Goal: Task Accomplishment & Management: Manage account settings

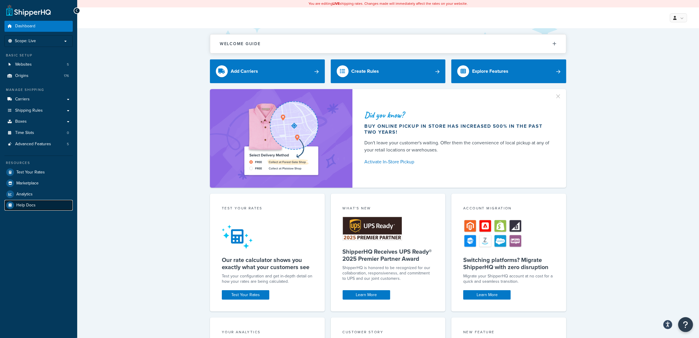
click at [27, 207] on span "Help Docs" at bounding box center [25, 205] width 19 height 5
click at [29, 65] on span "Websites" at bounding box center [23, 64] width 17 height 5
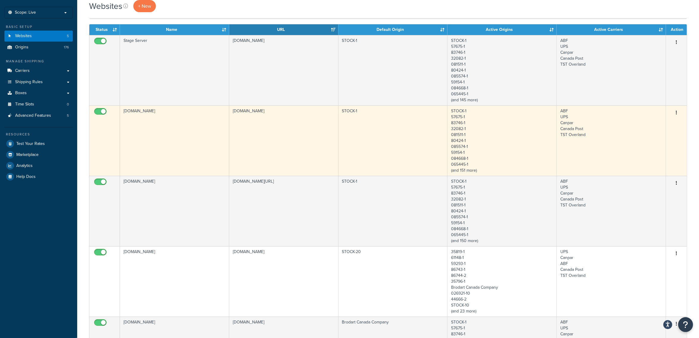
scroll to position [89, 0]
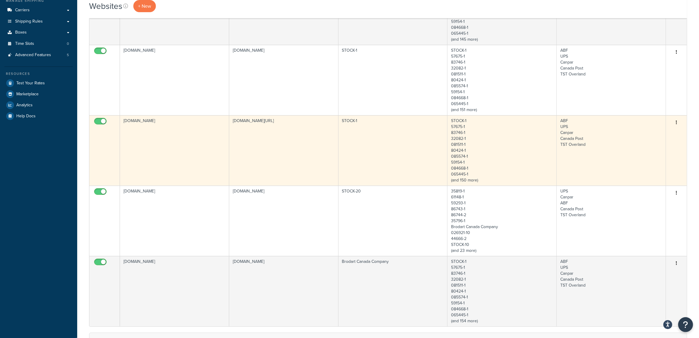
click at [164, 155] on td "www.dev.shopbrodart.com" at bounding box center [174, 150] width 109 height 70
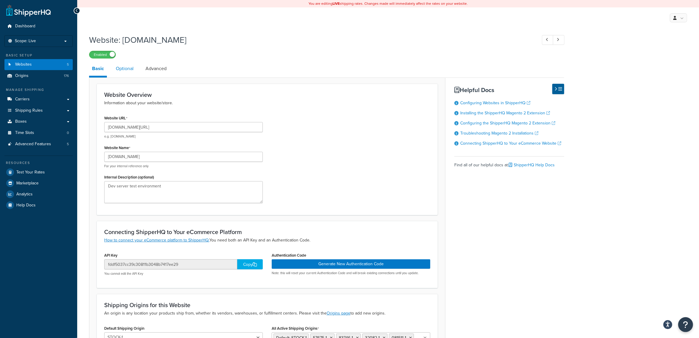
click at [122, 68] on link "Optional" at bounding box center [125, 68] width 24 height 14
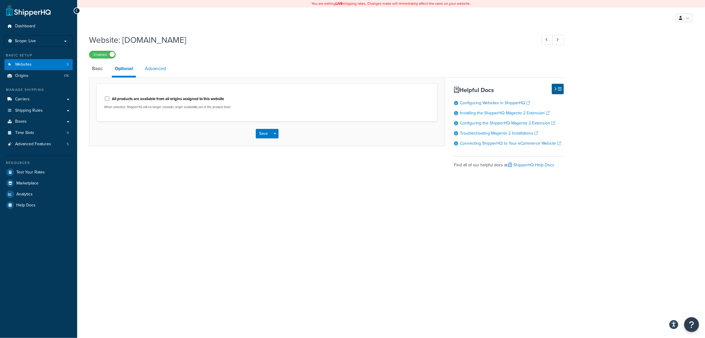
click at [156, 69] on link "Advanced" at bounding box center [155, 68] width 27 height 14
click at [96, 68] on link "Basic" at bounding box center [97, 68] width 17 height 14
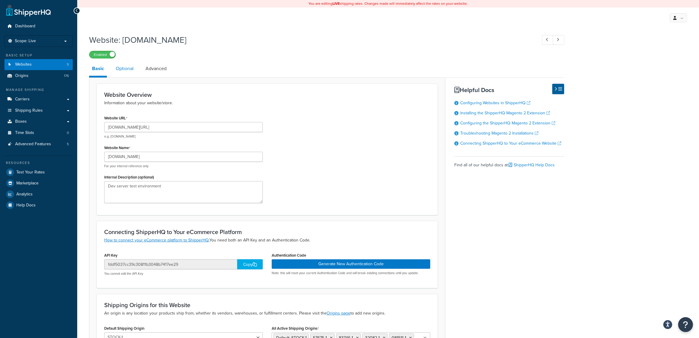
click at [126, 68] on link "Optional" at bounding box center [125, 68] width 24 height 14
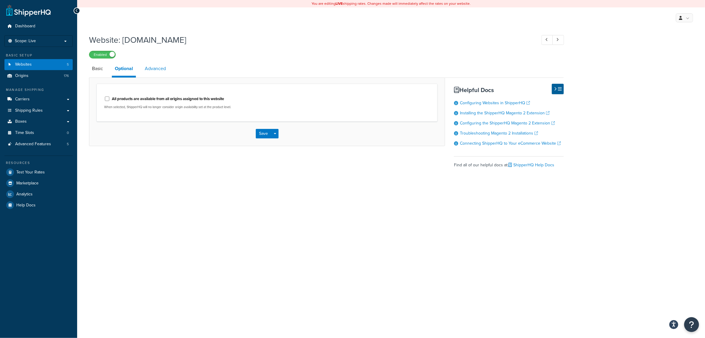
click at [162, 70] on link "Advanced" at bounding box center [155, 68] width 27 height 14
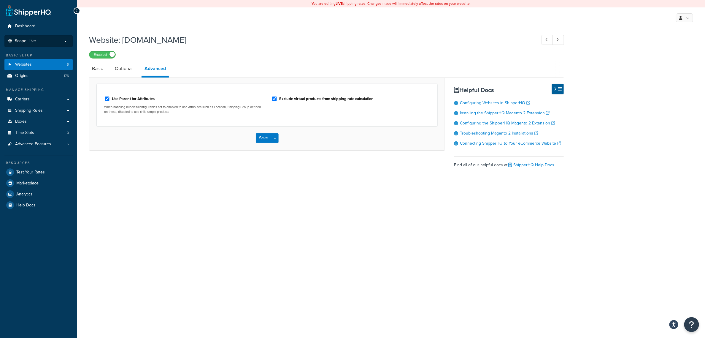
click at [56, 42] on p "Scope: Live" at bounding box center [38, 41] width 63 height 5
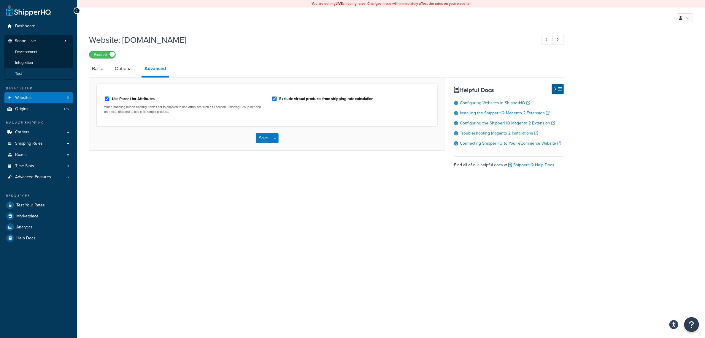
click at [22, 74] on li "Test" at bounding box center [38, 73] width 69 height 11
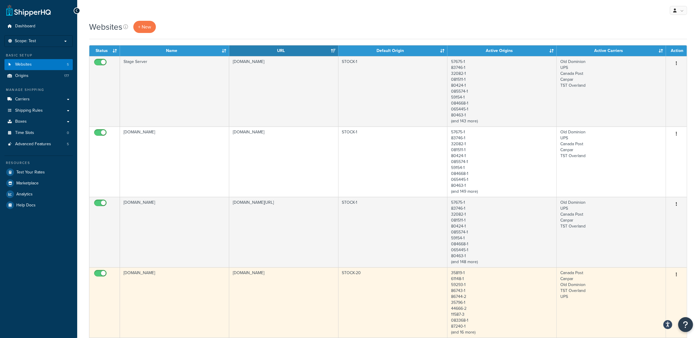
scroll to position [89, 0]
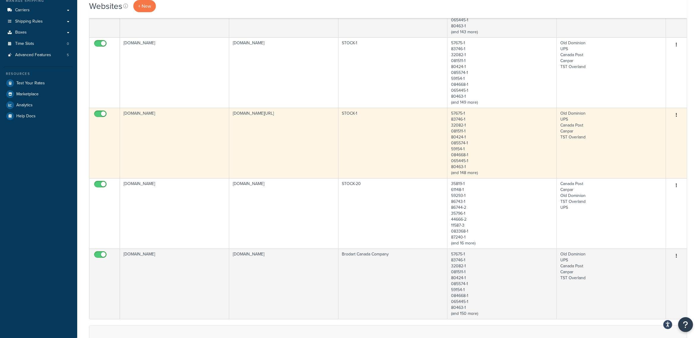
click at [183, 142] on td "[DOMAIN_NAME]" at bounding box center [174, 143] width 109 height 70
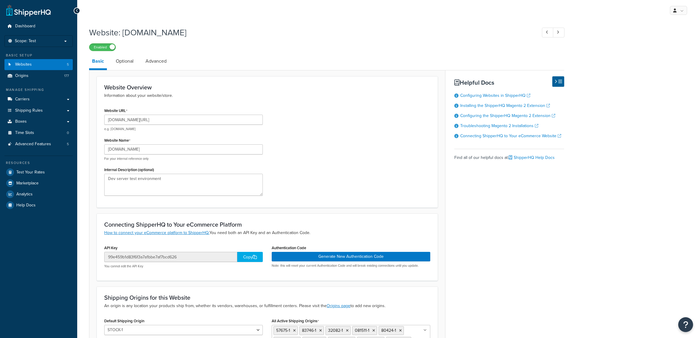
select select "161572"
click at [22, 64] on span "Websites" at bounding box center [23, 64] width 17 height 5
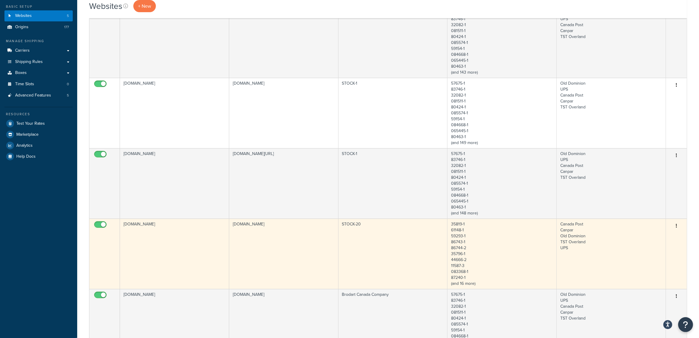
scroll to position [45, 0]
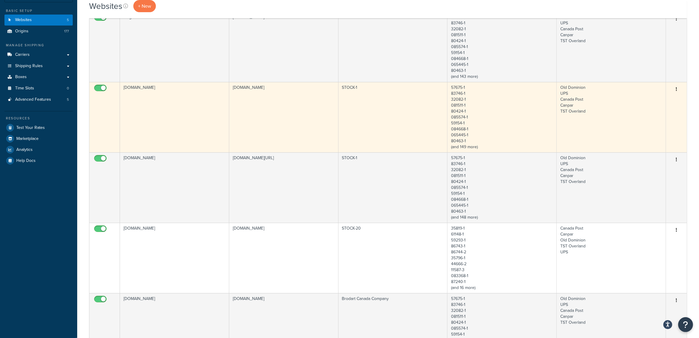
click at [184, 110] on td "www.shopbrodart.com" at bounding box center [174, 117] width 109 height 70
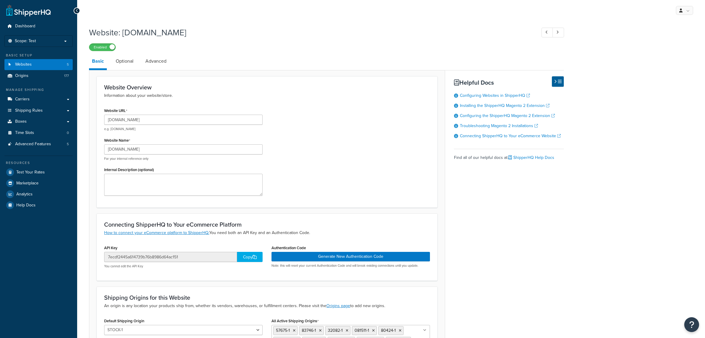
select select "161572"
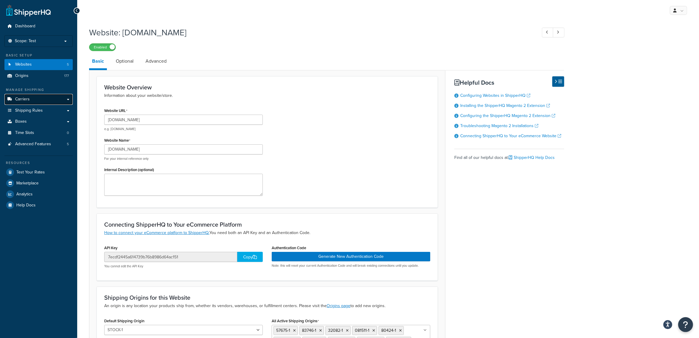
click at [37, 98] on link "Carriers" at bounding box center [38, 99] width 68 height 11
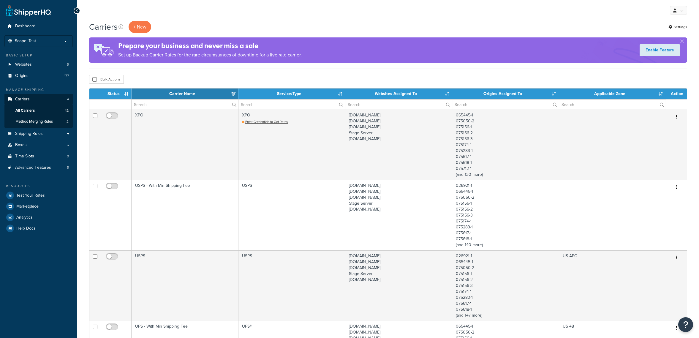
select select "15"
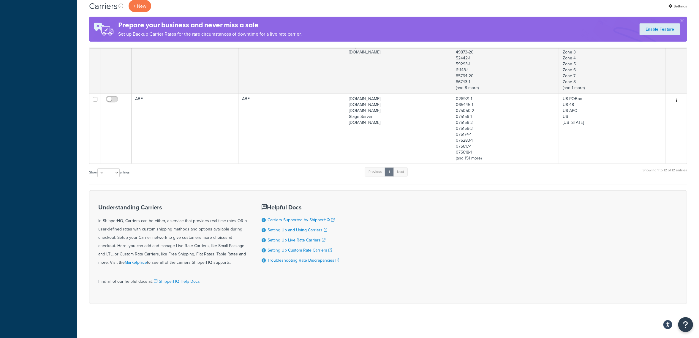
scroll to position [793, 0]
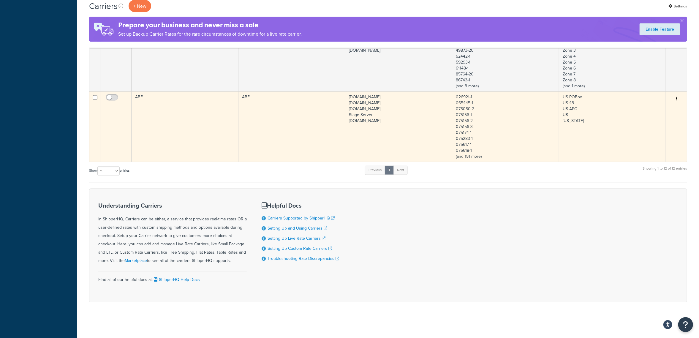
click at [276, 133] on td "ABF" at bounding box center [291, 126] width 107 height 70
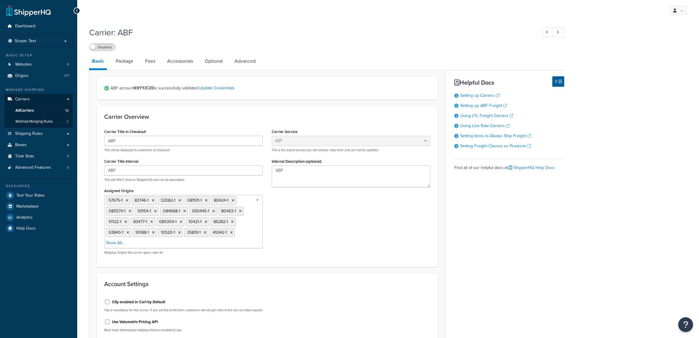
select select "abfFreight"
click at [181, 61] on link "Accessorials" at bounding box center [180, 61] width 32 height 14
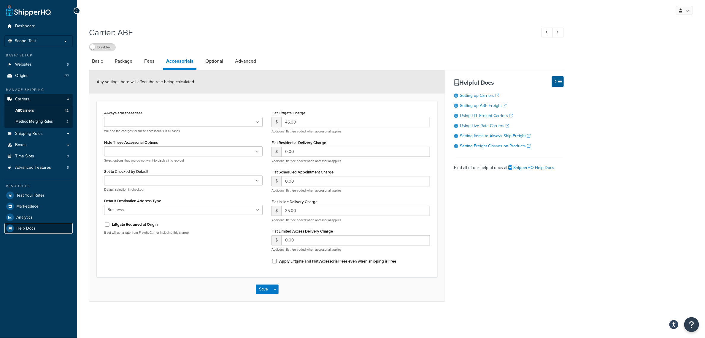
click at [28, 229] on span "Help Docs" at bounding box center [25, 228] width 19 height 5
click at [18, 65] on span "Websites" at bounding box center [23, 64] width 17 height 5
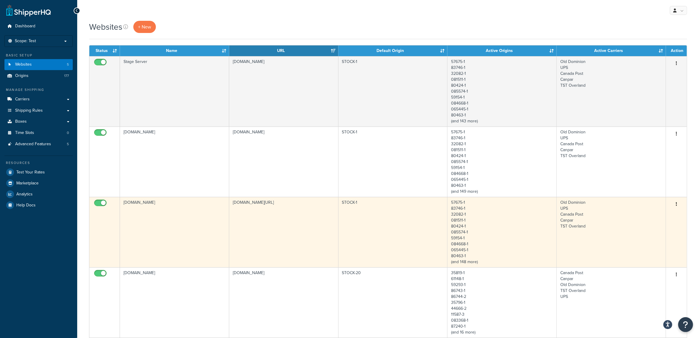
click at [208, 227] on td "[DOMAIN_NAME]" at bounding box center [174, 232] width 109 height 70
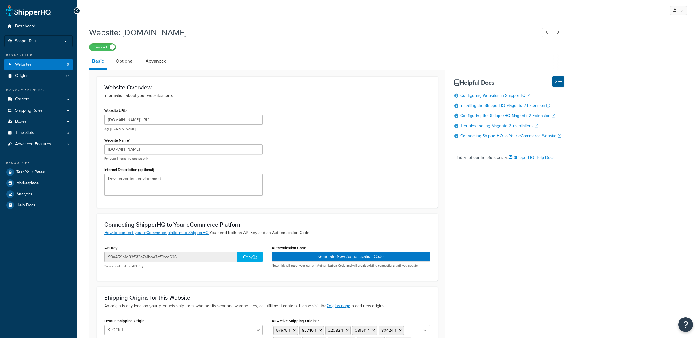
select select "161572"
click at [155, 60] on link "Advanced" at bounding box center [155, 61] width 27 height 14
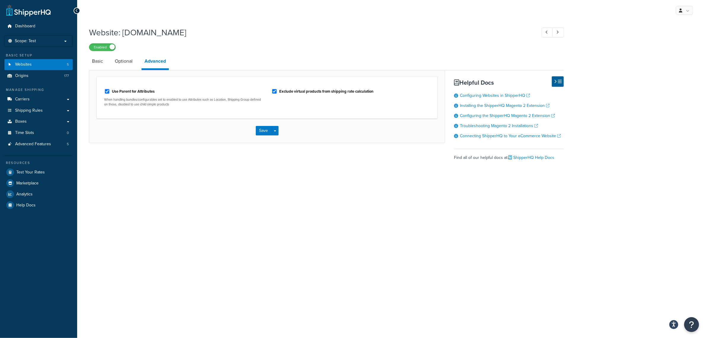
click at [221, 209] on div "My Profile Billing Global Settings Contact Us Logout Website: [DOMAIN_NAME] Ena…" at bounding box center [391, 169] width 628 height 338
click at [31, 24] on span "Dashboard" at bounding box center [25, 26] width 20 height 5
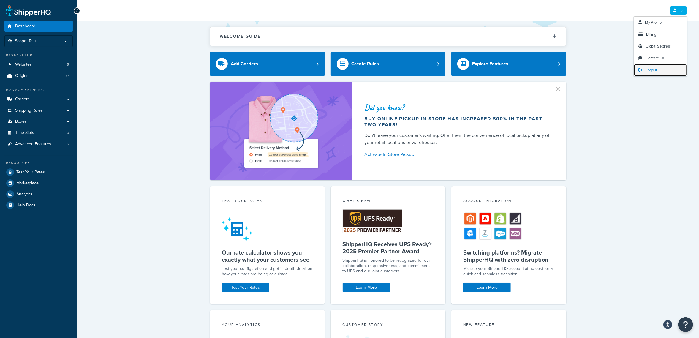
click at [653, 71] on span "Logout" at bounding box center [651, 70] width 12 height 6
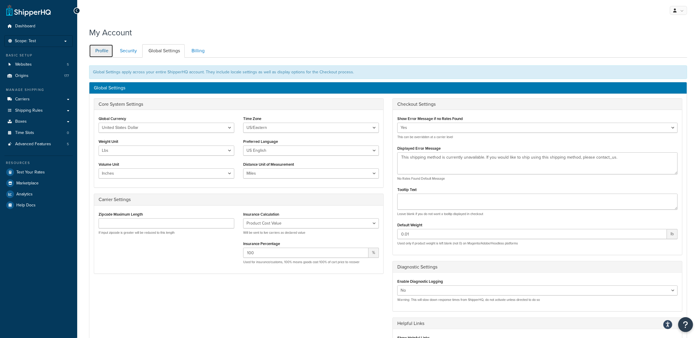
click at [102, 50] on link "Profile" at bounding box center [101, 50] width 24 height 13
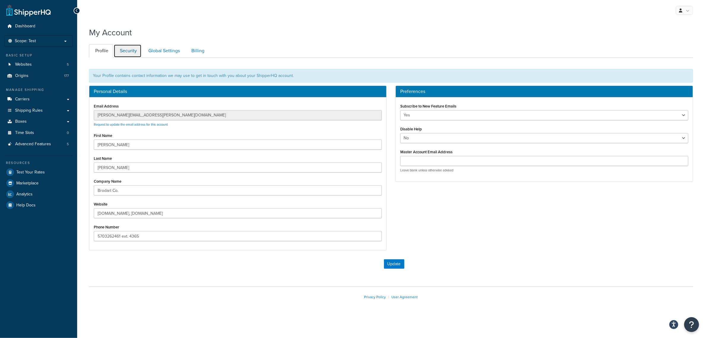
click at [130, 50] on link "Security" at bounding box center [128, 50] width 28 height 13
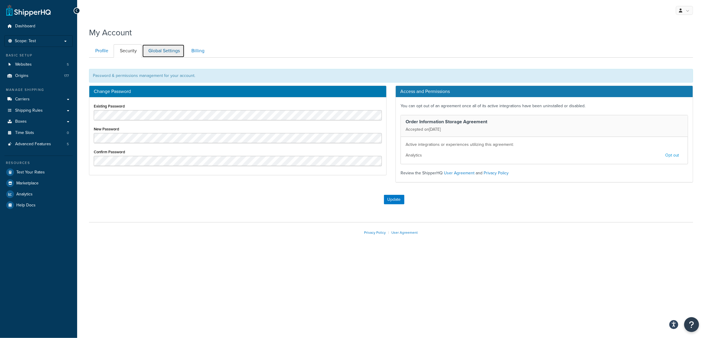
click at [167, 52] on link "Global Settings" at bounding box center [163, 50] width 42 height 13
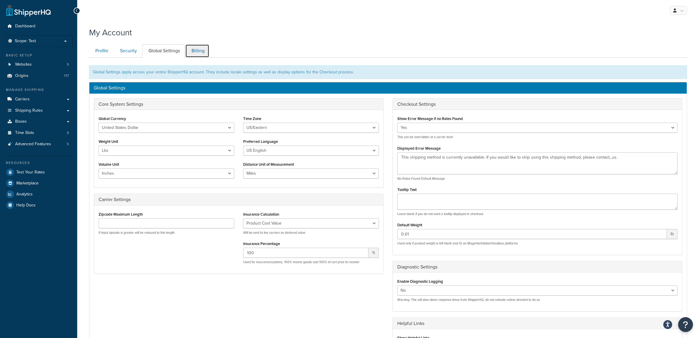
click at [197, 50] on link "Billing" at bounding box center [197, 50] width 24 height 13
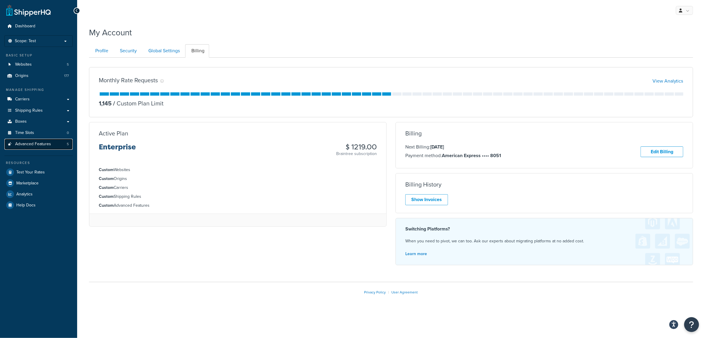
click at [28, 147] on span "Advanced Features" at bounding box center [33, 144] width 36 height 5
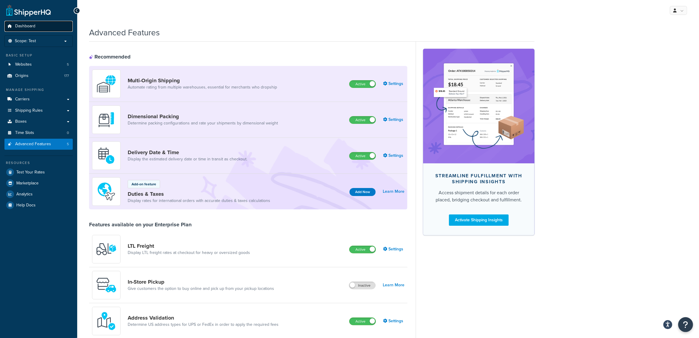
click at [29, 26] on span "Dashboard" at bounding box center [25, 26] width 20 height 5
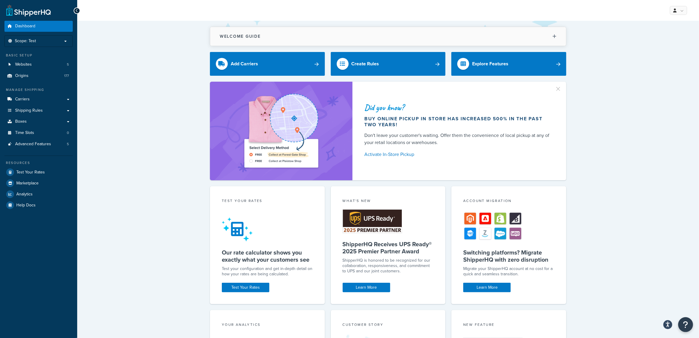
click at [555, 36] on icon at bounding box center [554, 36] width 4 height 4
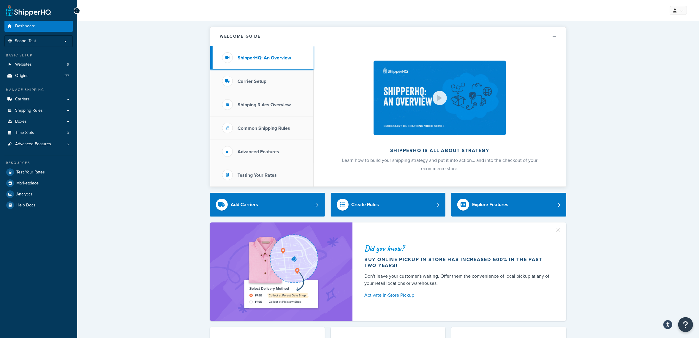
click at [270, 56] on h3 "ShipperHQ: An Overview" at bounding box center [263, 57] width 53 height 5
click at [228, 57] on icon at bounding box center [227, 58] width 4 height 4
click at [118, 112] on div "Welcome Guide ShipperHQ: An Overview Carrier Setup Shipping Rules Overview Comm…" at bounding box center [388, 307] width 622 height 573
click at [161, 142] on div "Welcome Guide ShipperHQ: An Overview Carrier Setup Shipping Rules Overview Comm…" at bounding box center [388, 307] width 622 height 573
click at [553, 36] on icon at bounding box center [554, 36] width 4 height 4
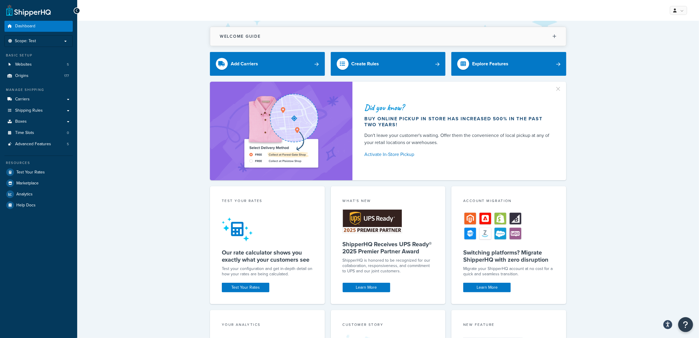
click at [553, 36] on icon at bounding box center [554, 36] width 4 height 4
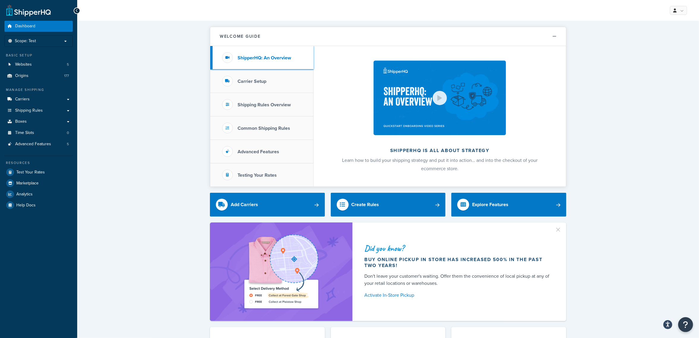
click at [265, 58] on h3 "ShipperHQ: An Overview" at bounding box center [263, 57] width 53 height 5
click at [439, 98] on div at bounding box center [439, 98] width 5 height 6
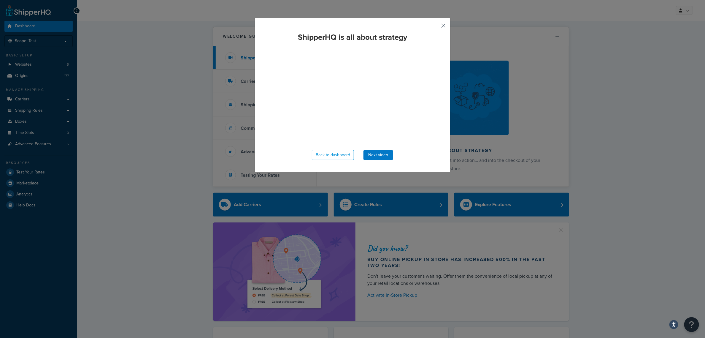
click at [436, 27] on button "button" at bounding box center [434, 27] width 1 height 1
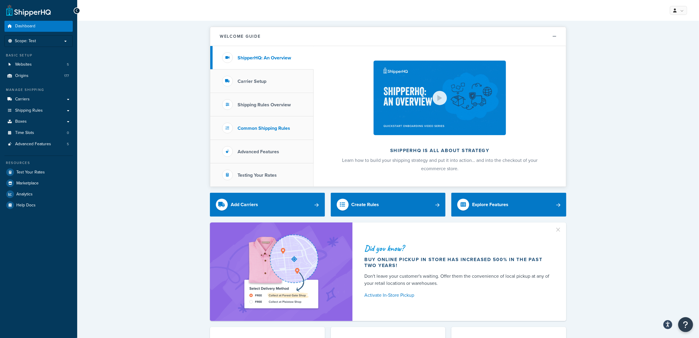
click at [282, 127] on h3 "Common Shipping Rules" at bounding box center [263, 128] width 53 height 5
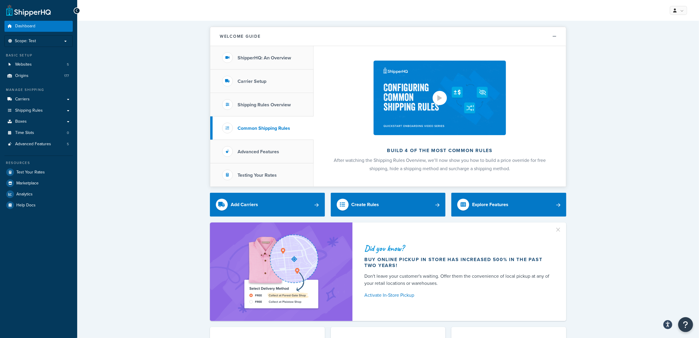
click at [440, 98] on div at bounding box center [439, 98] width 5 height 6
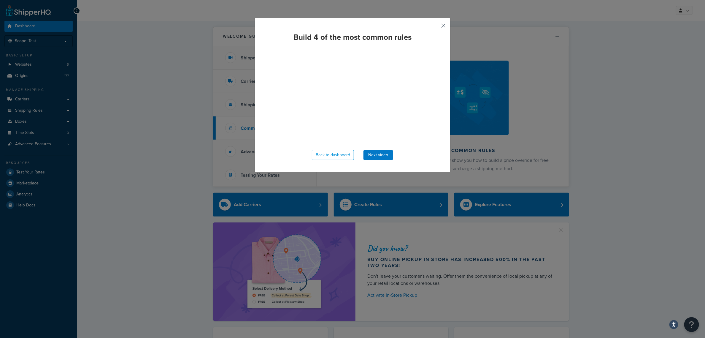
click at [436, 27] on button "button" at bounding box center [434, 27] width 1 height 1
